Goal: Entertainment & Leisure: Browse casually

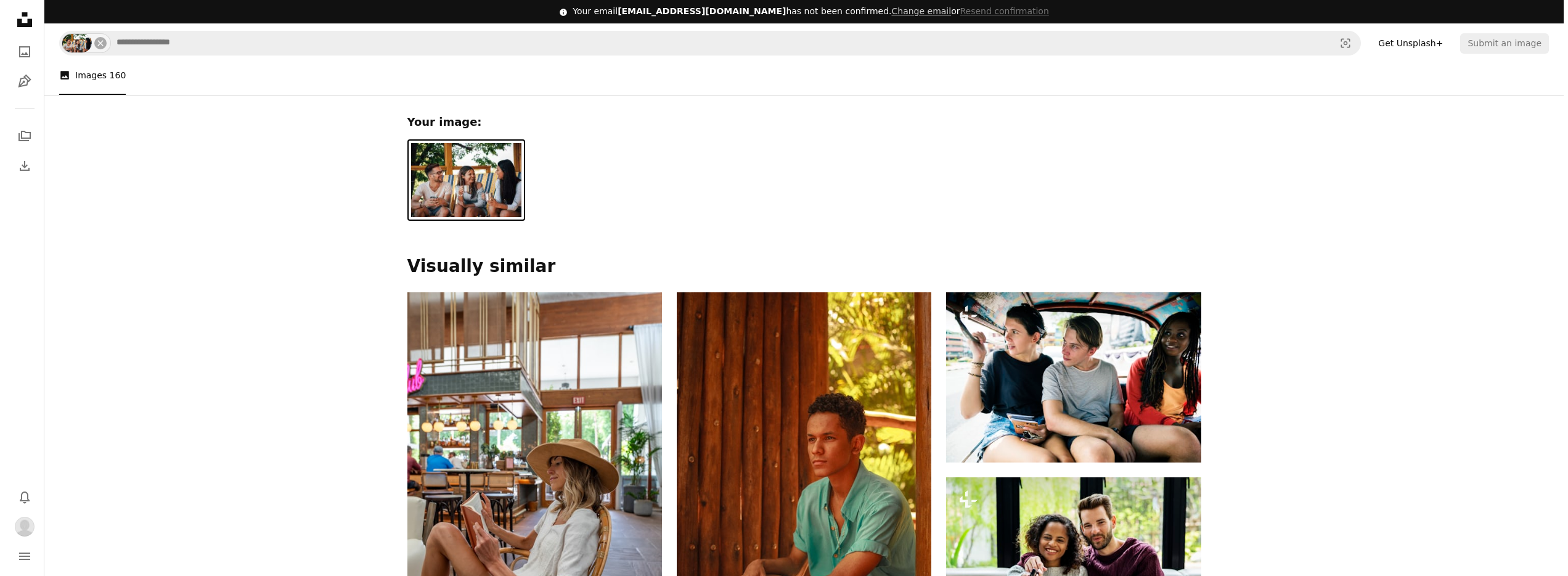
scroll to position [366, 0]
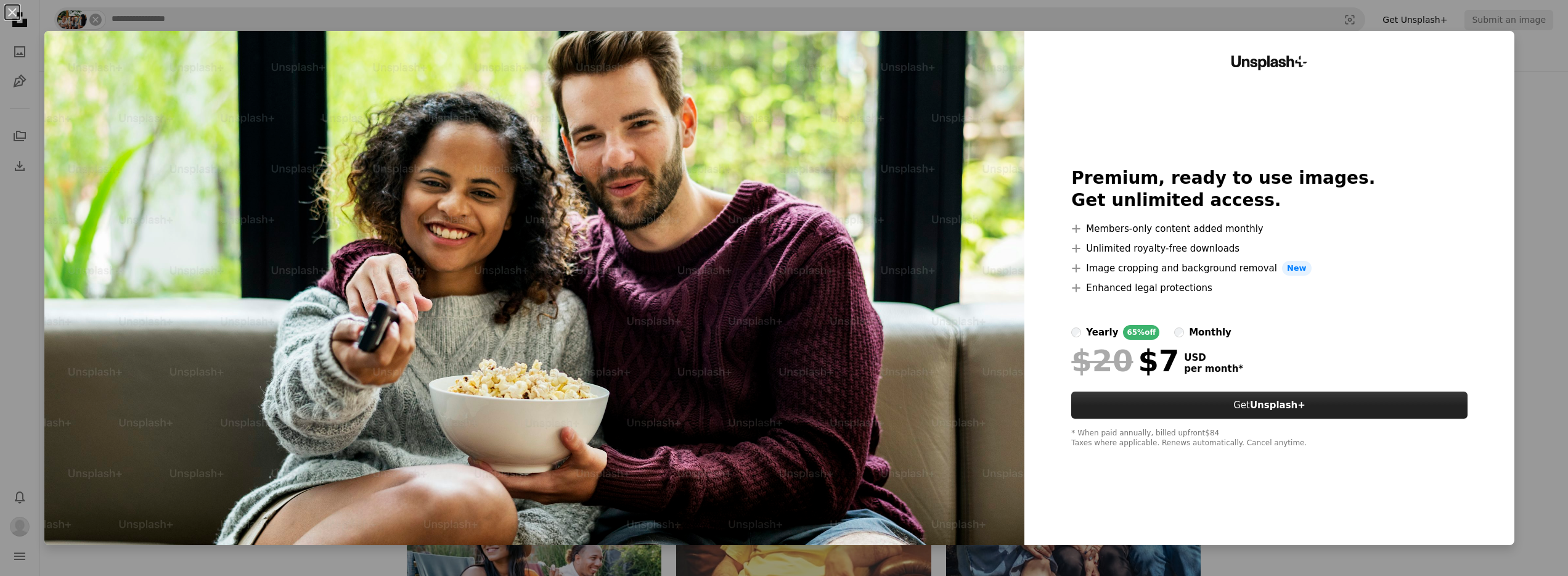
click at [1264, 408] on strong "Unsplash+" at bounding box center [1278, 404] width 55 height 11
